Goal: Task Accomplishment & Management: Complete application form

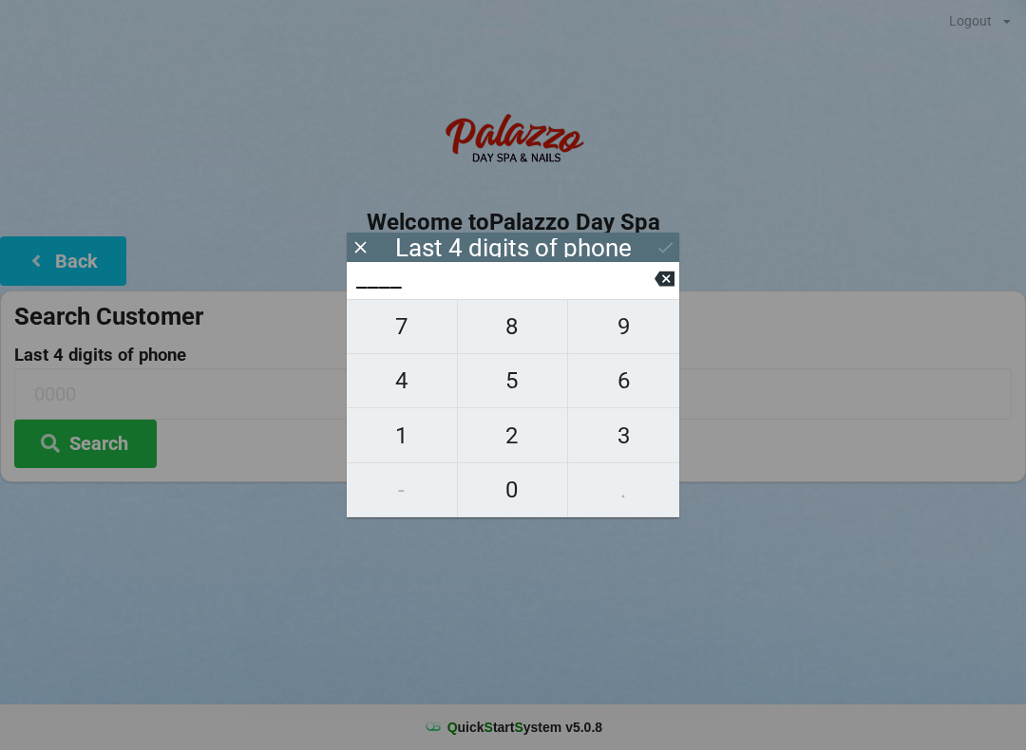
scroll to position [39, 0]
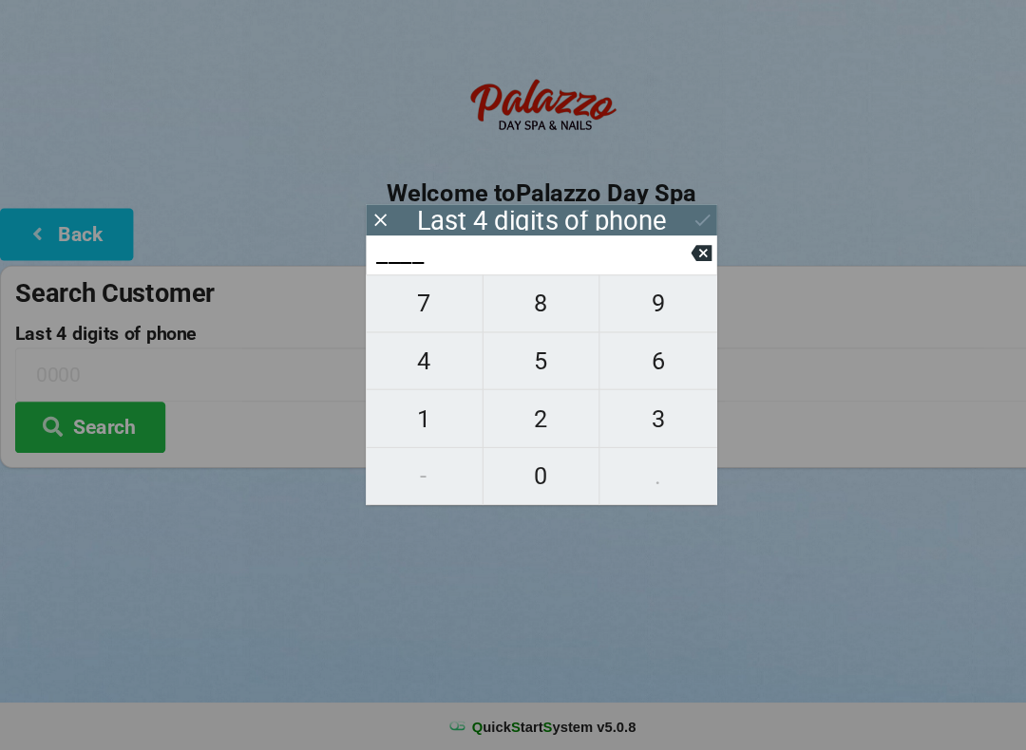
click at [394, 361] on span "4" at bounding box center [402, 381] width 110 height 40
type input "4___"
click at [518, 470] on span "0" at bounding box center [513, 490] width 110 height 40
type input "40__"
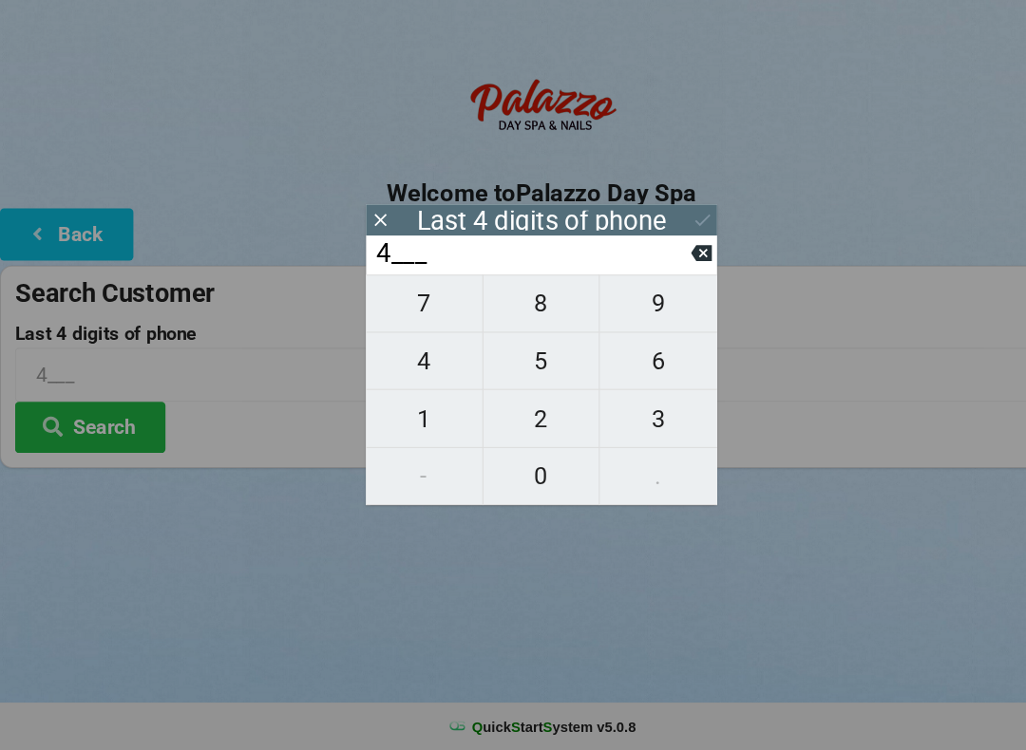
type input "40__"
click at [402, 307] on span "7" at bounding box center [402, 327] width 110 height 40
type input "407_"
click at [650, 264] on input "407_" at bounding box center [504, 279] width 300 height 30
click at [663, 272] on icon at bounding box center [664, 279] width 20 height 15
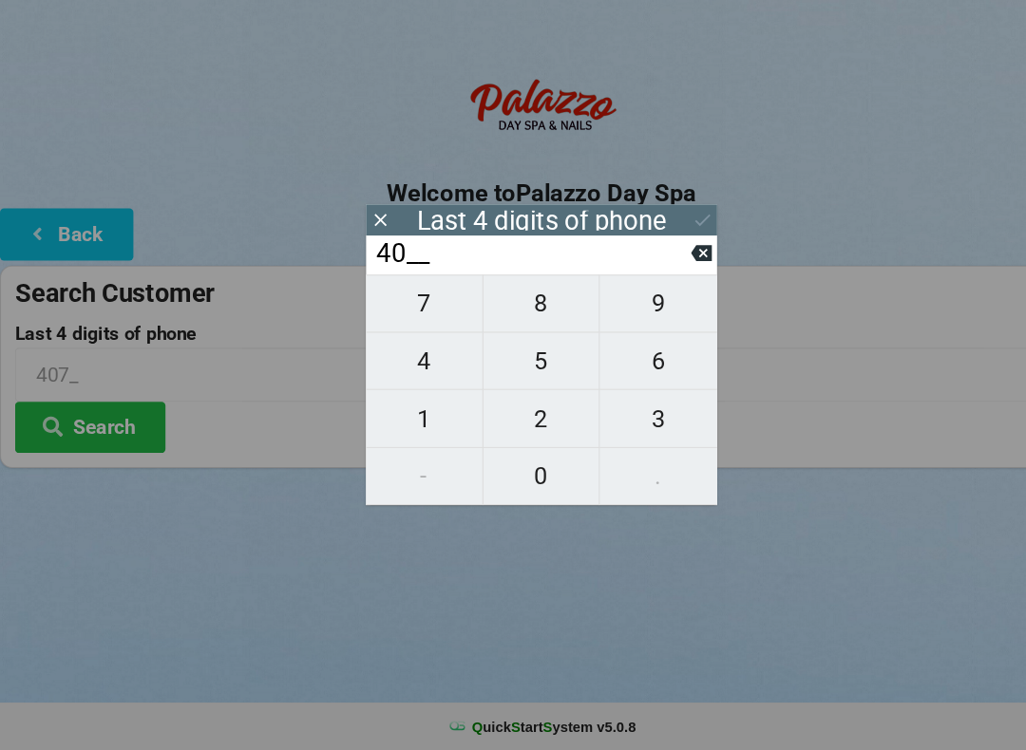
click at [652, 264] on input "40__" at bounding box center [504, 279] width 300 height 30
click at [653, 264] on input "40__" at bounding box center [504, 279] width 300 height 30
click at [656, 272] on icon at bounding box center [664, 279] width 20 height 15
click at [657, 272] on icon at bounding box center [664, 279] width 20 height 15
type input "____"
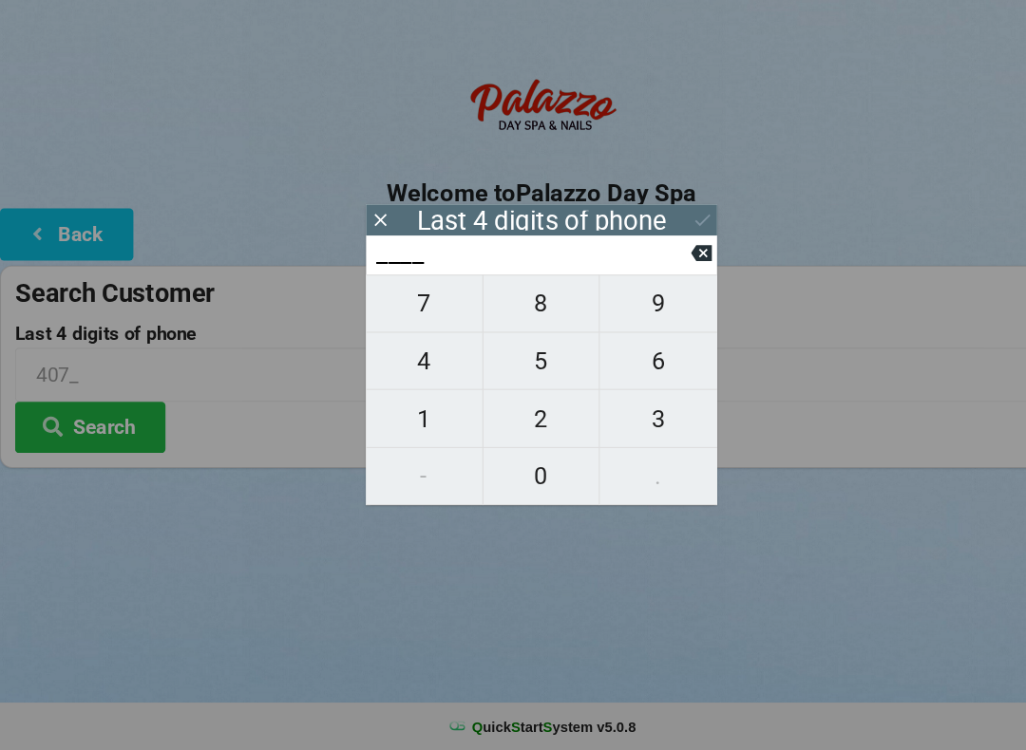
click at [519, 470] on span "0" at bounding box center [513, 490] width 110 height 40
type input "0___"
click at [617, 307] on span "9" at bounding box center [623, 327] width 111 height 40
type input "09__"
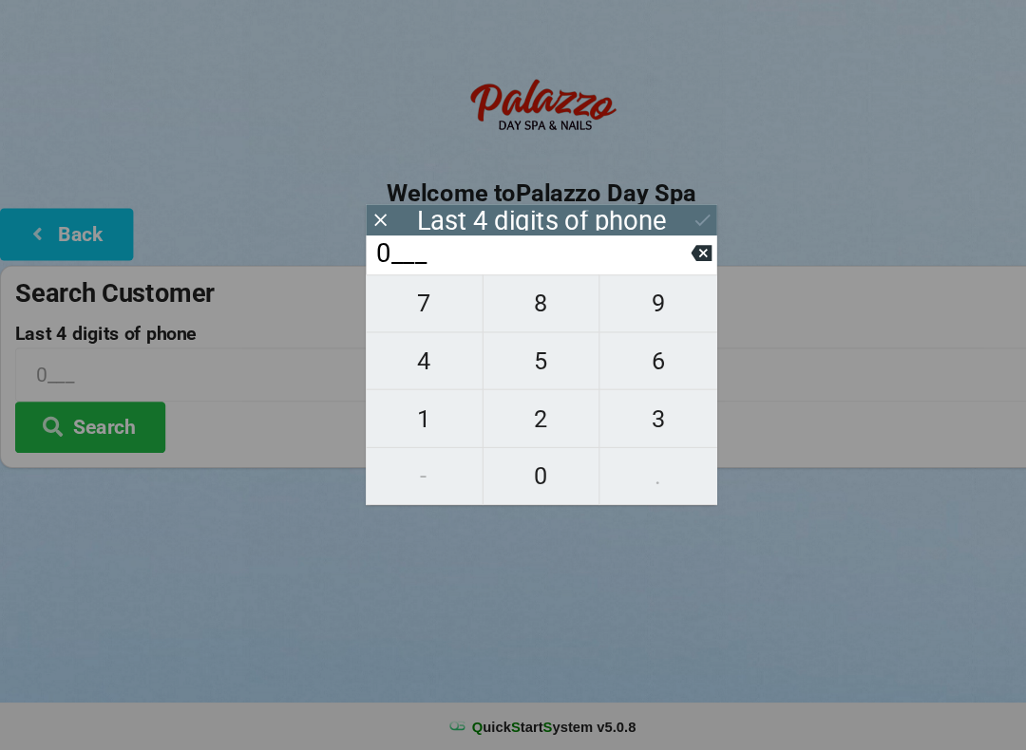
type input "09__"
click at [409, 361] on span "4" at bounding box center [402, 381] width 110 height 40
type input "094_"
click at [626, 307] on span "9" at bounding box center [623, 327] width 111 height 40
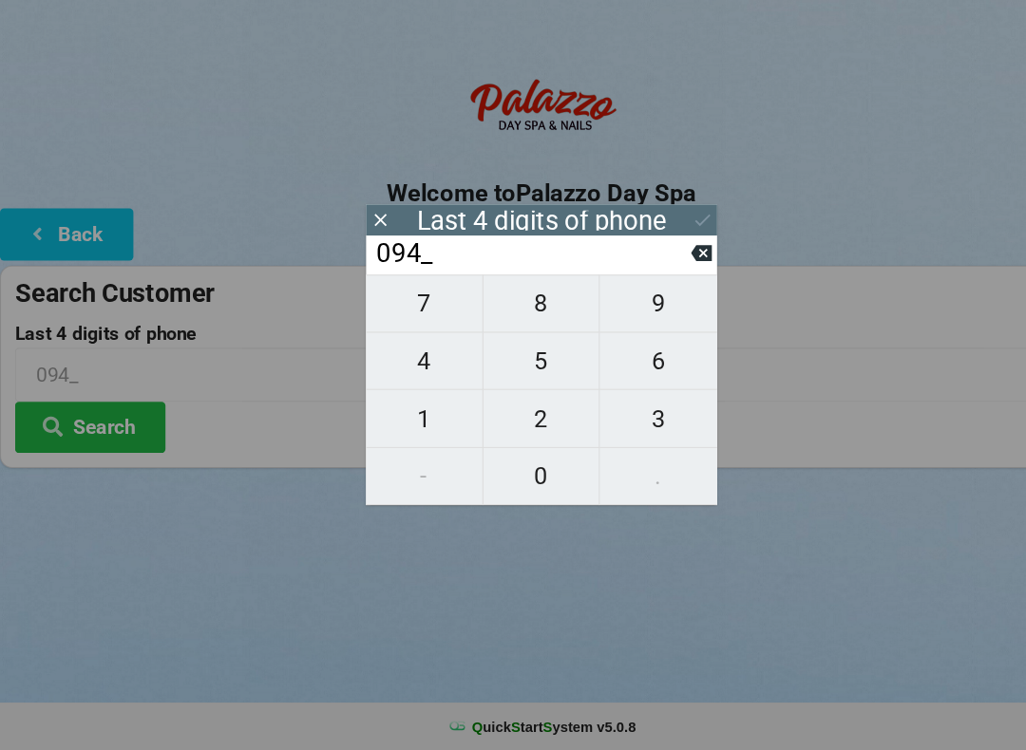
type input "0949"
click at [673, 237] on icon at bounding box center [665, 247] width 20 height 20
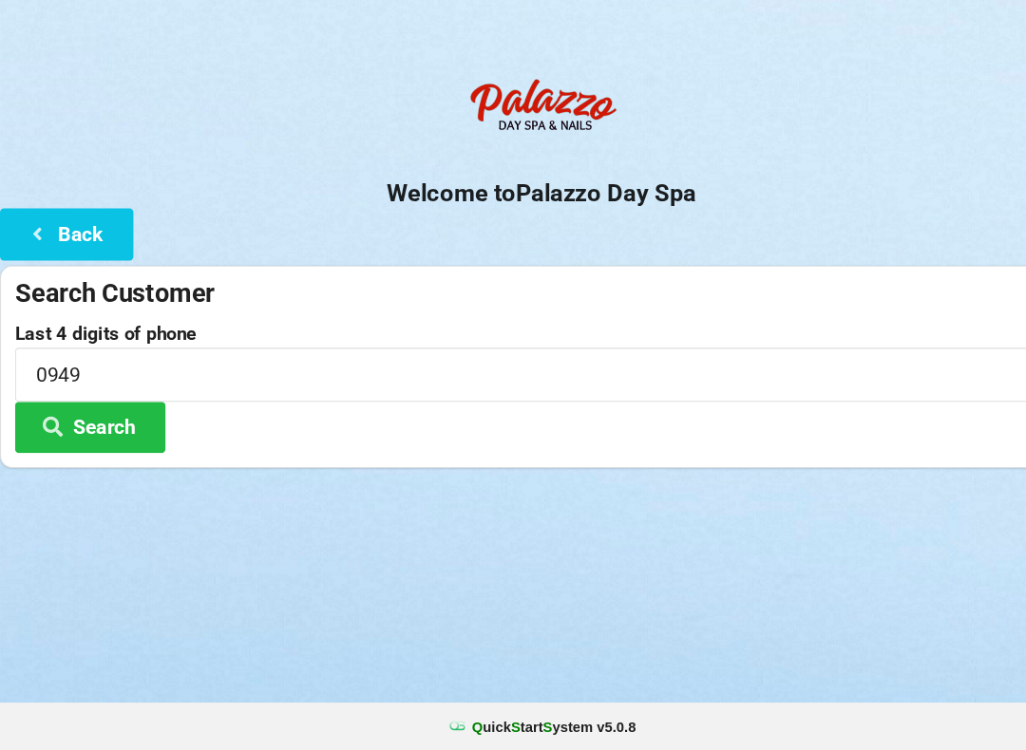
click at [108, 420] on button "Search" at bounding box center [85, 444] width 142 height 48
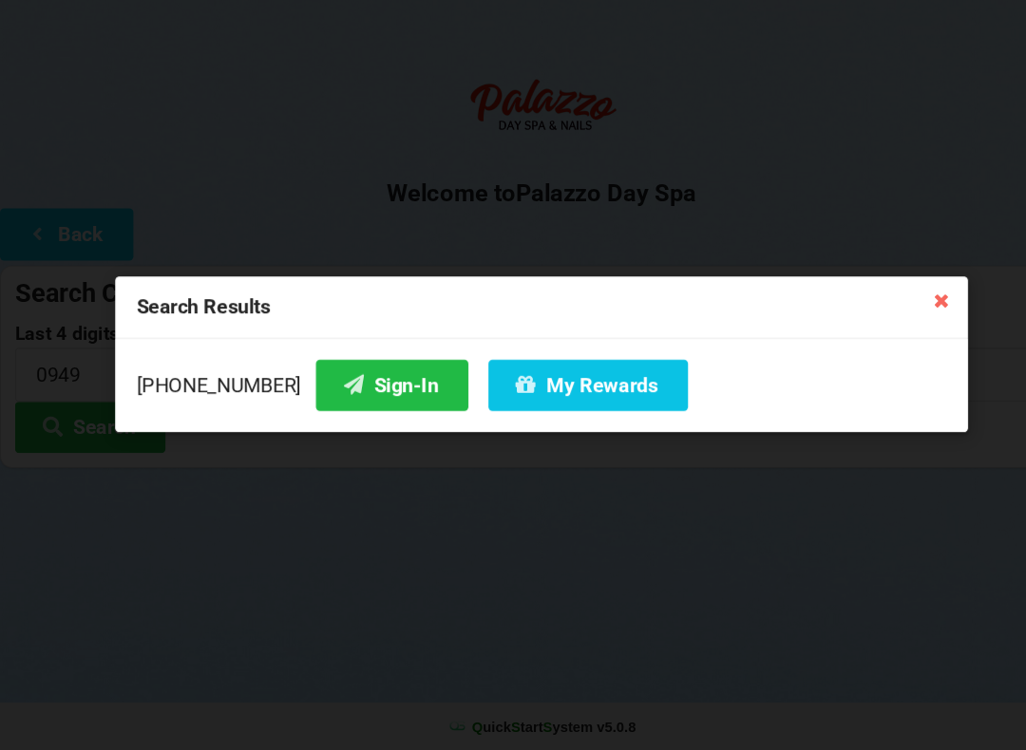
click at [545, 380] on button "My Rewards" at bounding box center [556, 404] width 189 height 48
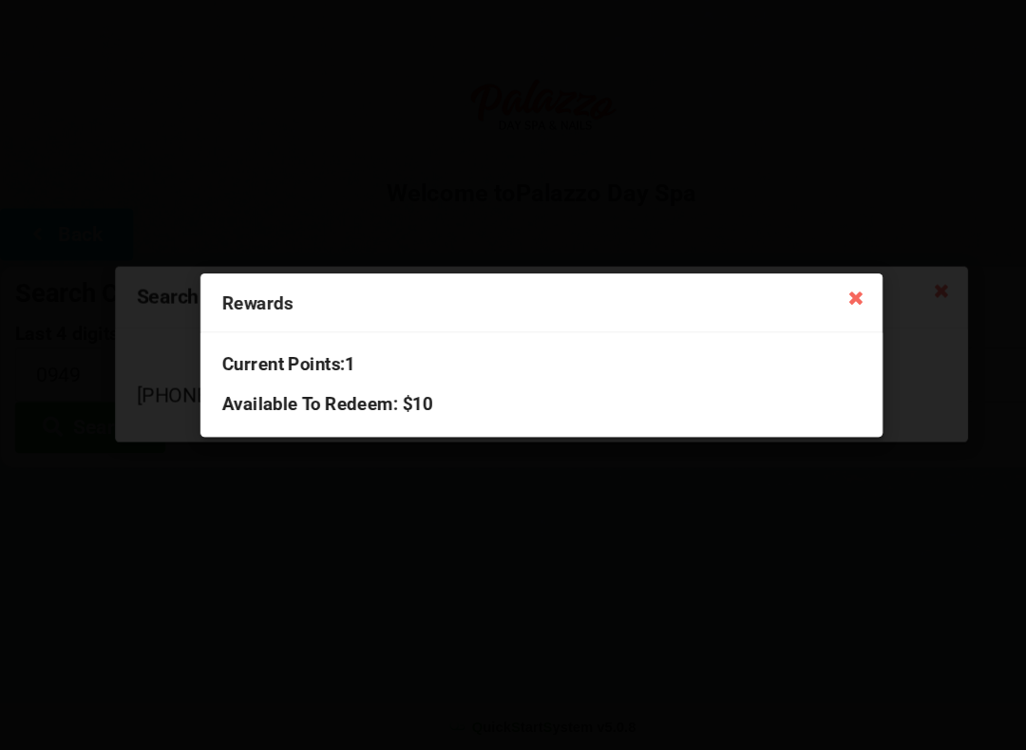
click at [801, 305] on icon at bounding box center [811, 320] width 30 height 30
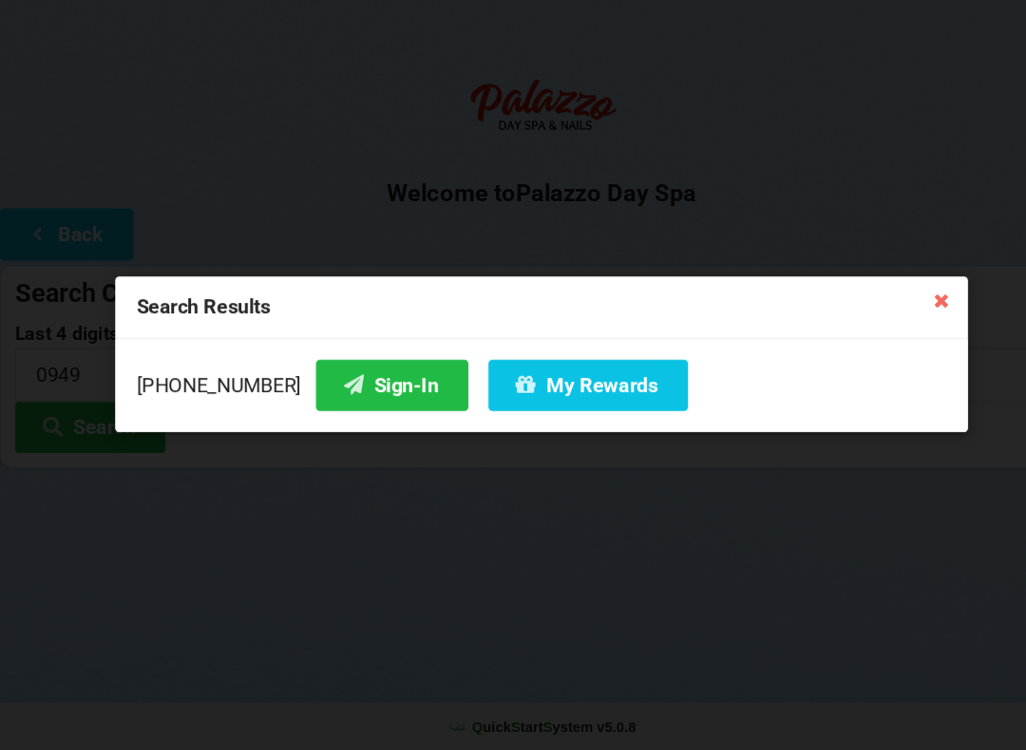
click at [355, 380] on button "Sign-In" at bounding box center [371, 404] width 144 height 48
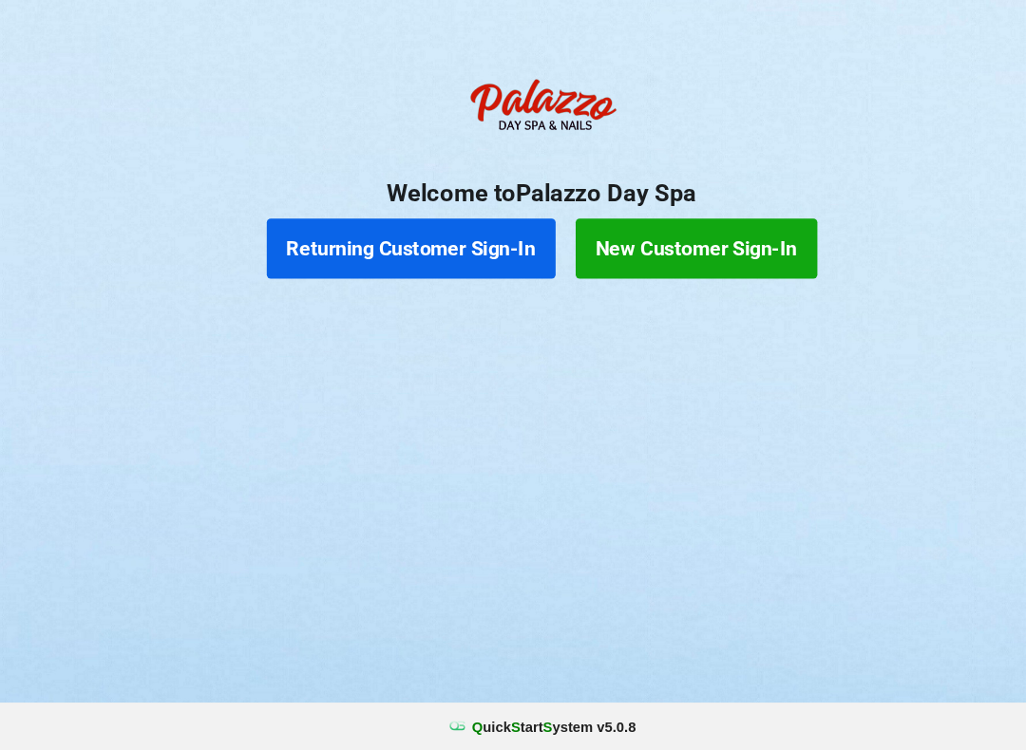
click at [392, 246] on button "Returning Customer Sign-In" at bounding box center [389, 274] width 273 height 57
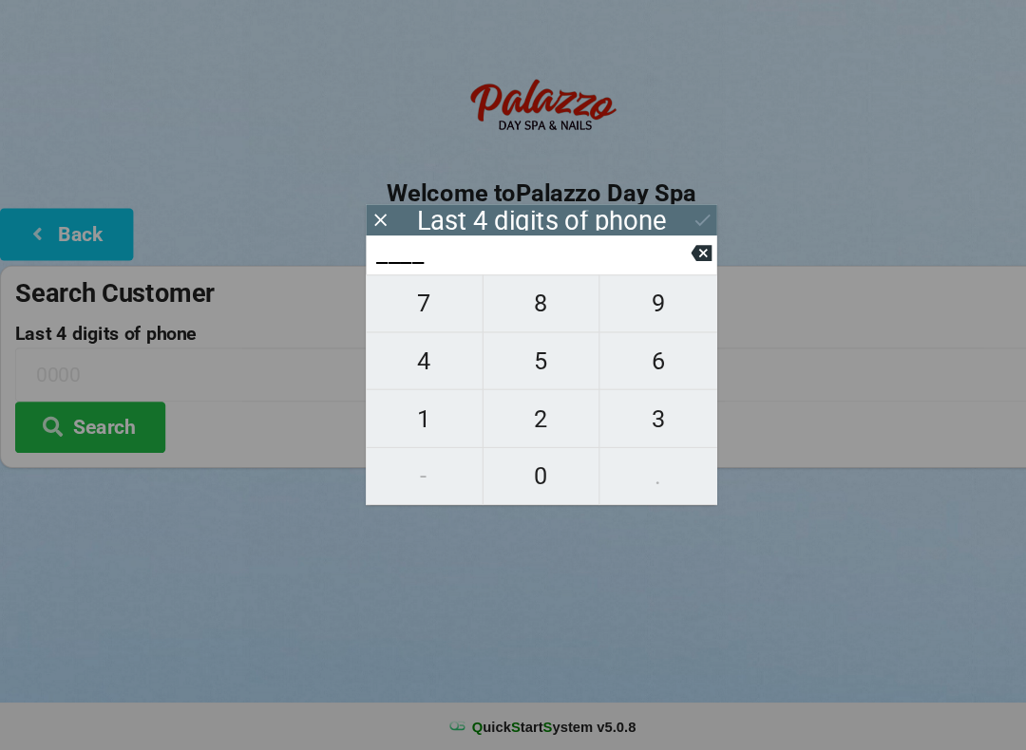
click at [502, 470] on span "0" at bounding box center [513, 490] width 110 height 40
type input "0___"
click at [614, 307] on span "9" at bounding box center [623, 327] width 111 height 40
type input "09__"
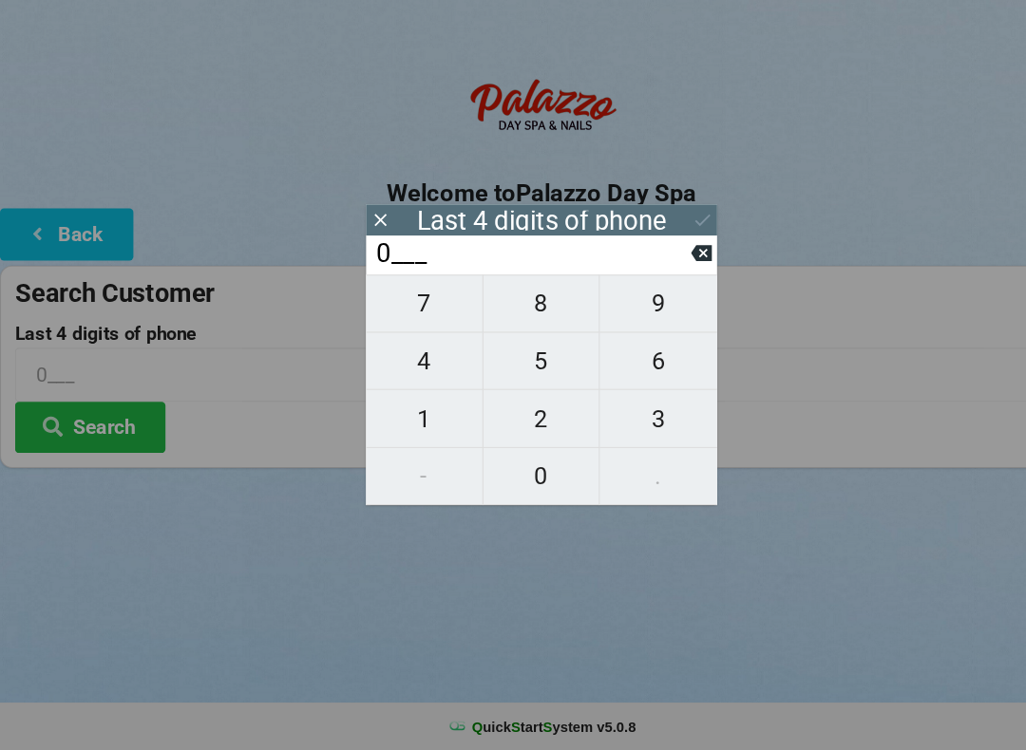
type input "09__"
click at [416, 361] on span "4" at bounding box center [402, 381] width 110 height 40
type input "094_"
click at [630, 307] on span "9" at bounding box center [623, 327] width 111 height 40
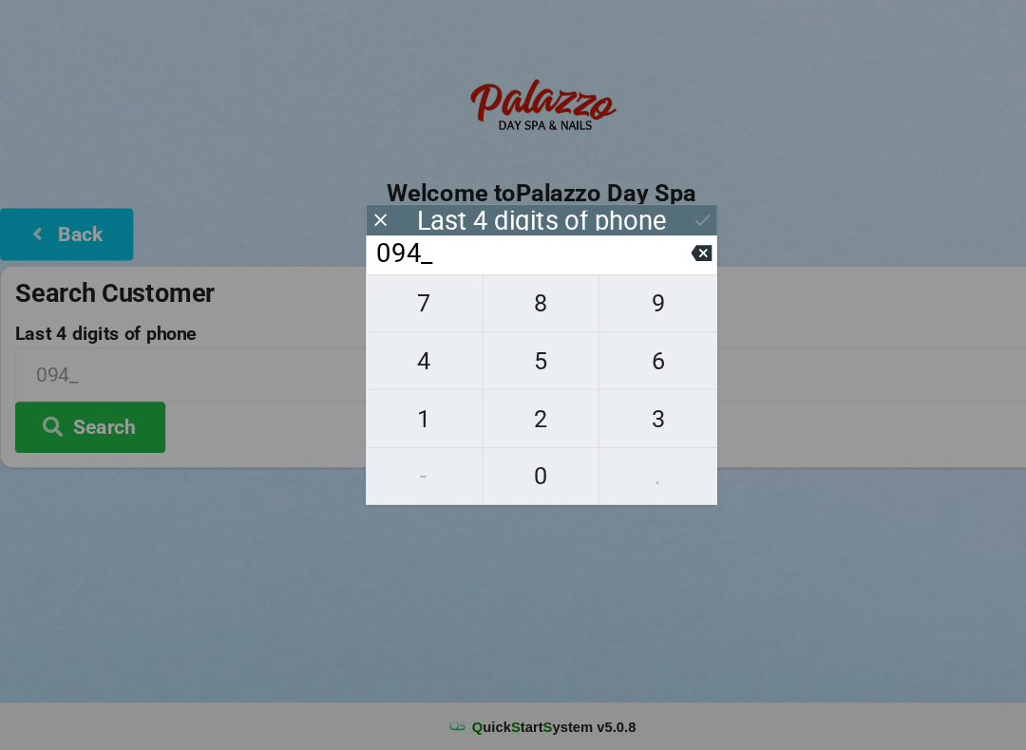
type input "0949"
click at [663, 237] on icon at bounding box center [665, 247] width 20 height 20
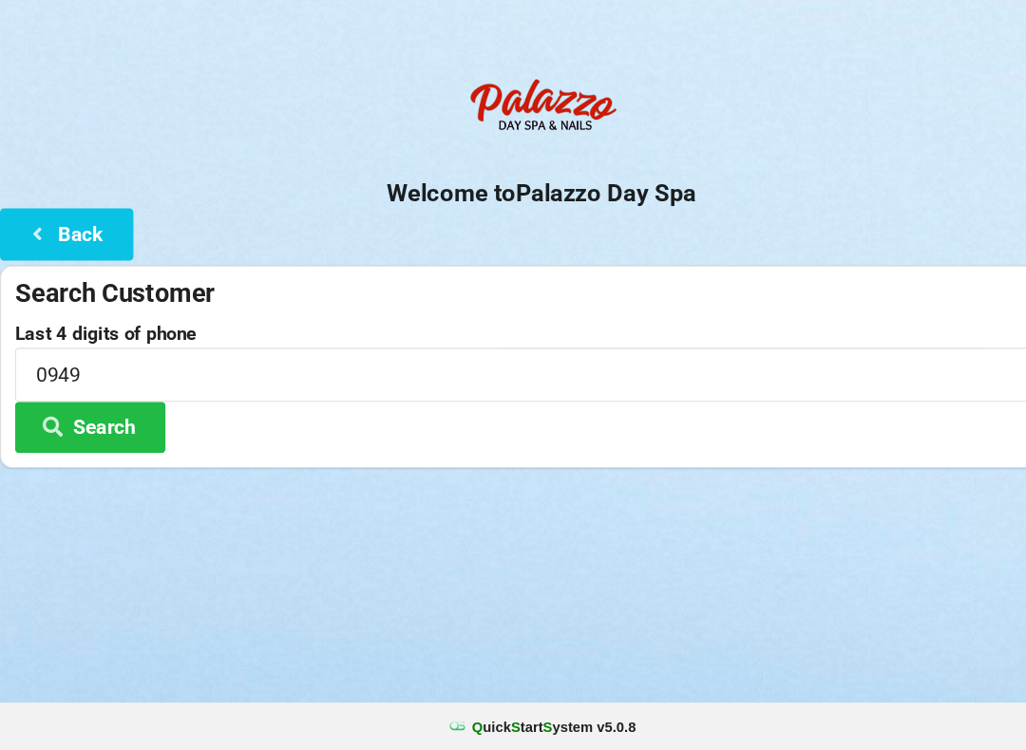
click at [104, 420] on button "Search" at bounding box center [85, 444] width 142 height 48
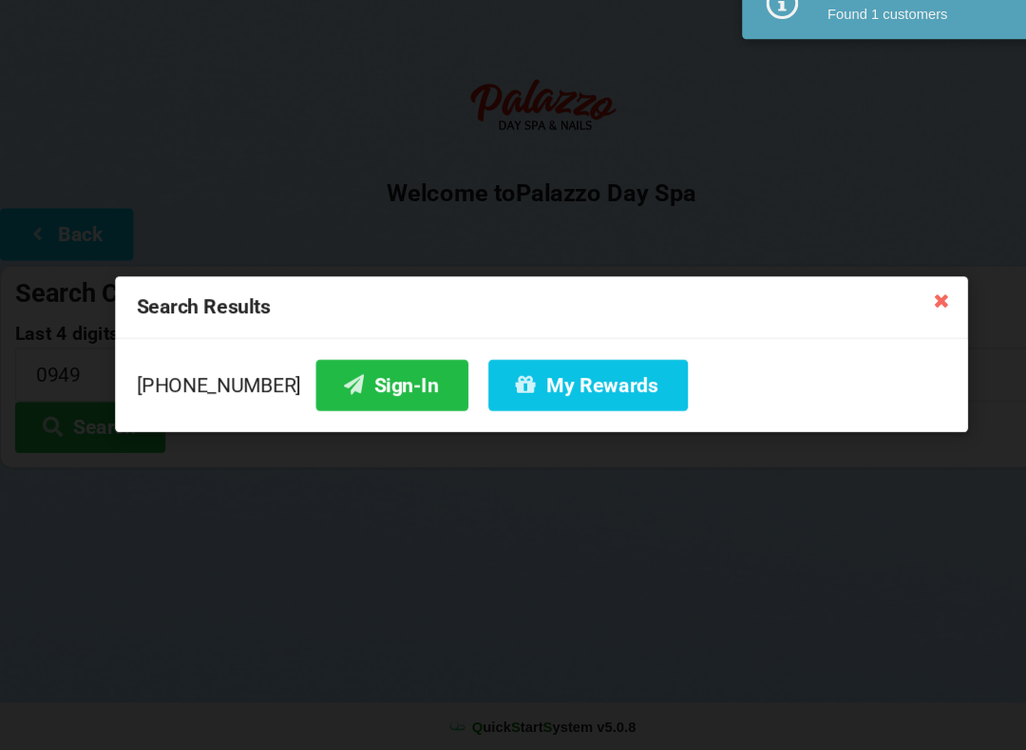
click at [358, 380] on button "Sign-In" at bounding box center [371, 404] width 144 height 48
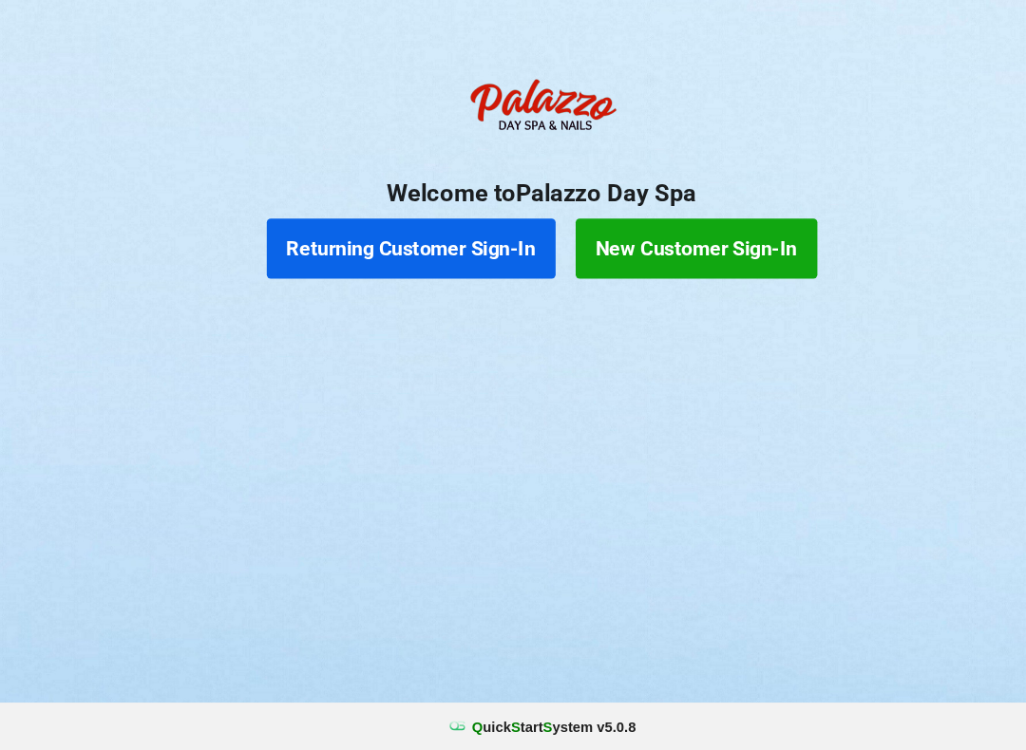
click at [408, 246] on button "Returning Customer Sign-In" at bounding box center [389, 274] width 273 height 57
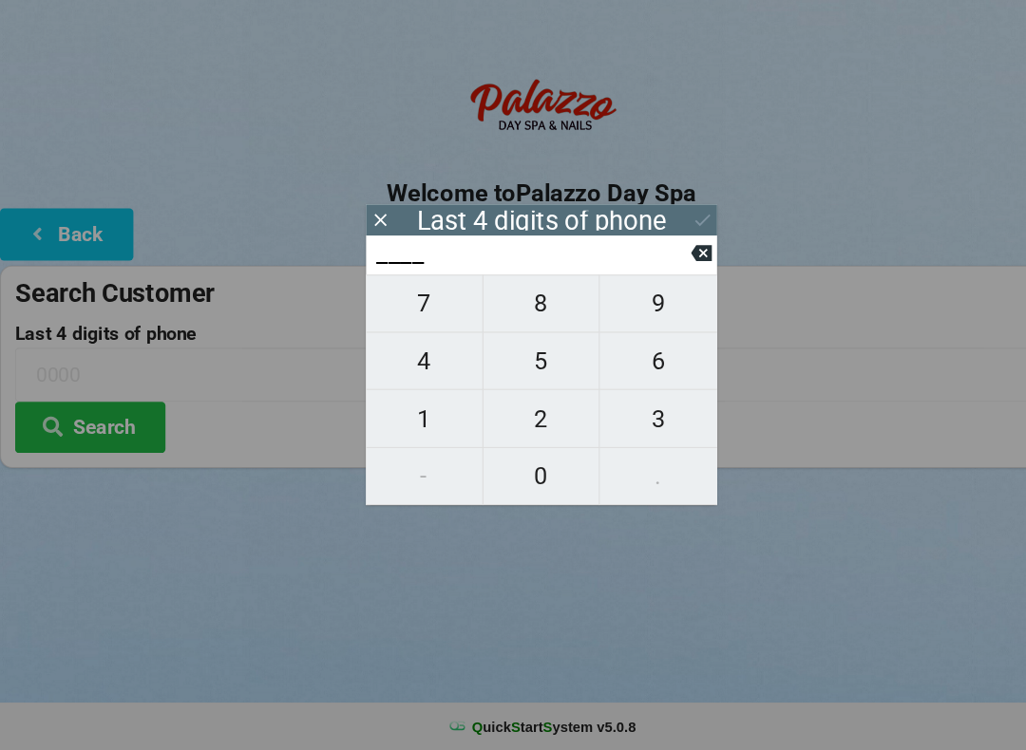
click at [626, 361] on span "6" at bounding box center [623, 381] width 111 height 40
type input "6___"
click at [518, 361] on span "5" at bounding box center [513, 381] width 110 height 40
type input "65__"
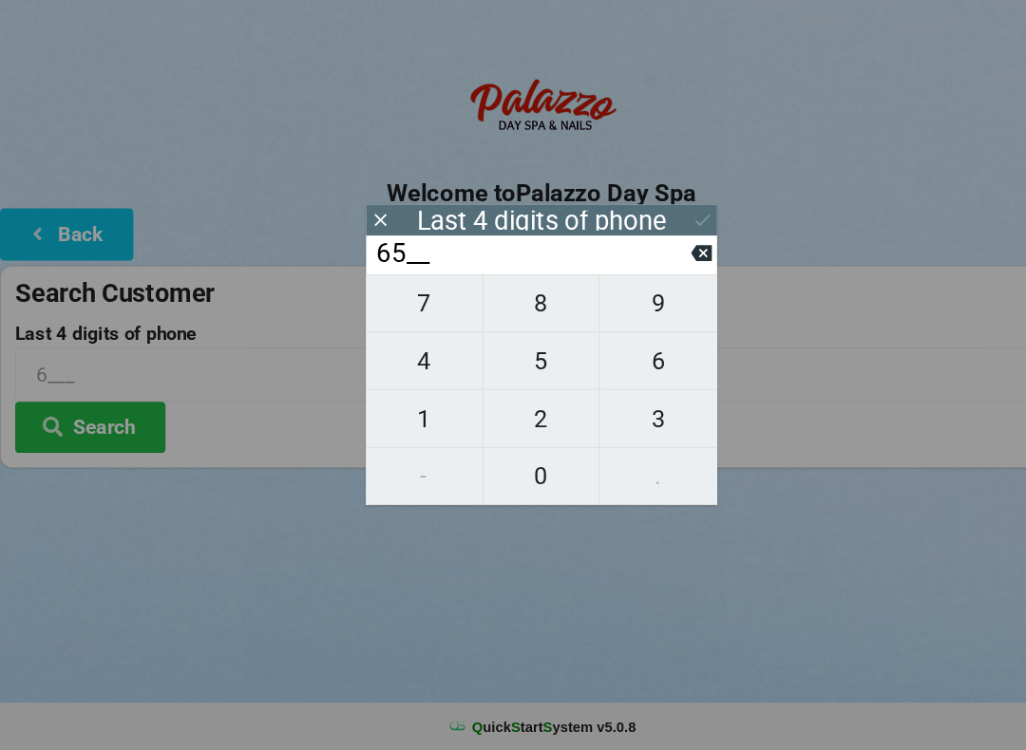
type input "65__"
click at [524, 471] on span "0" at bounding box center [513, 490] width 110 height 40
type input "650_"
click at [533, 307] on span "8" at bounding box center [513, 327] width 110 height 40
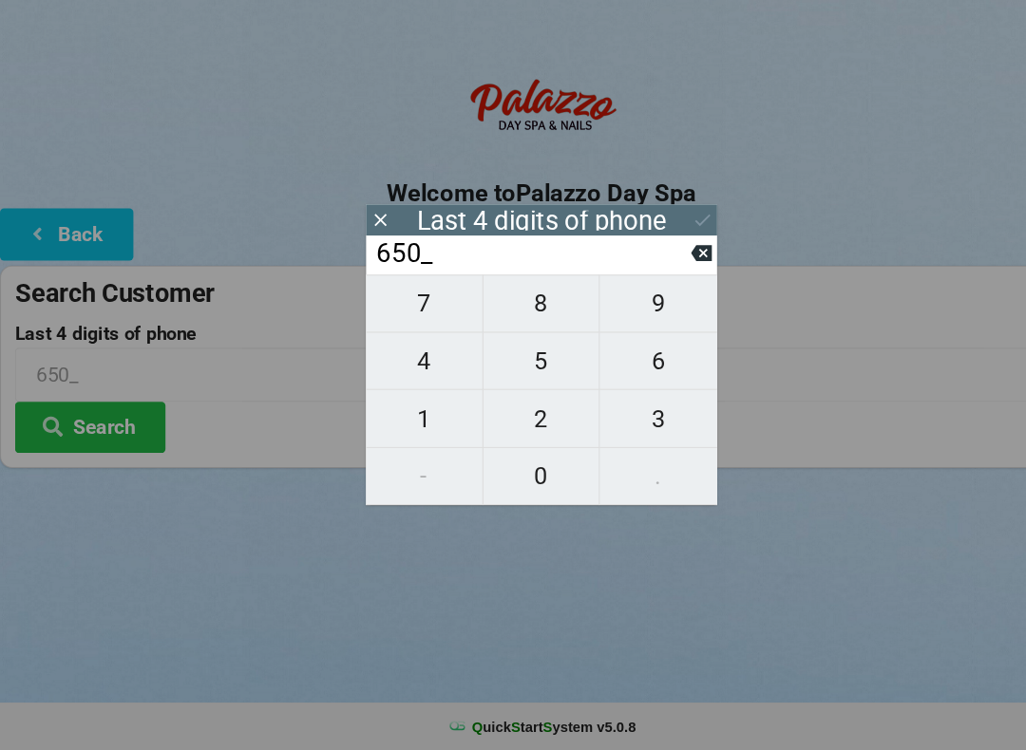
type input "6508"
click at [657, 237] on icon at bounding box center [665, 247] width 20 height 20
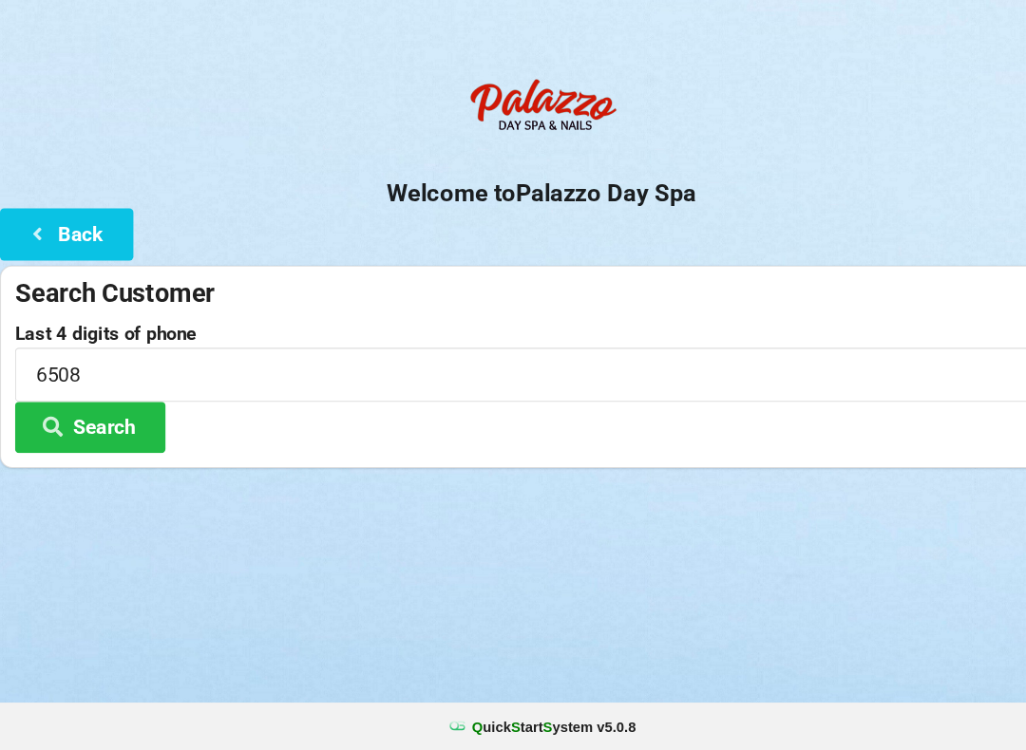
click at [125, 420] on button "Search" at bounding box center [85, 444] width 142 height 48
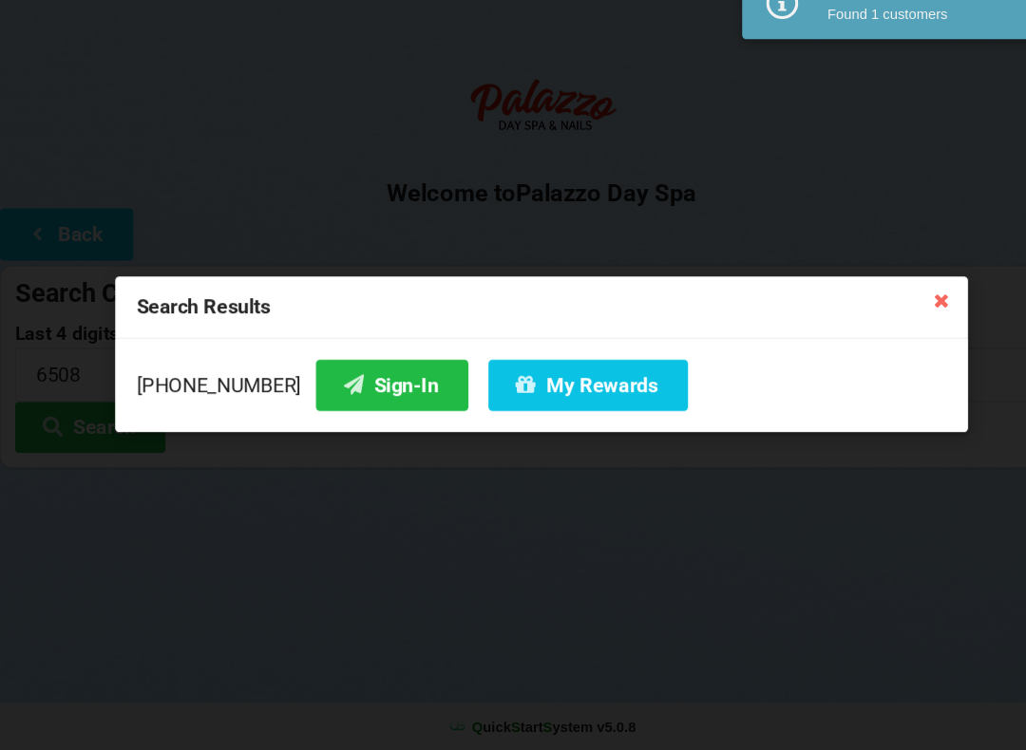
click at [350, 380] on button "Sign-In" at bounding box center [371, 404] width 144 height 48
